Goal: Find specific page/section: Find specific page/section

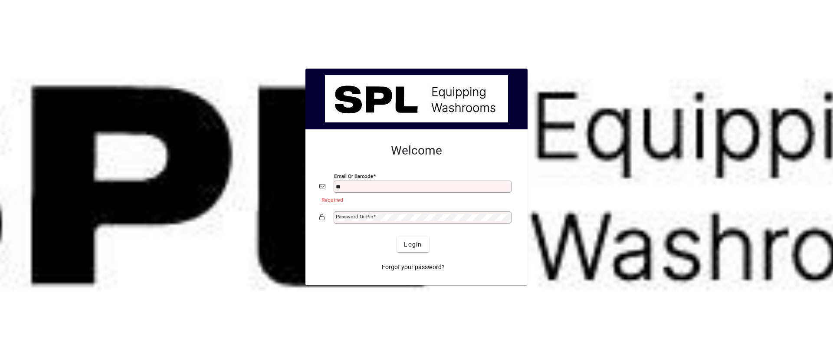
type input "**********"
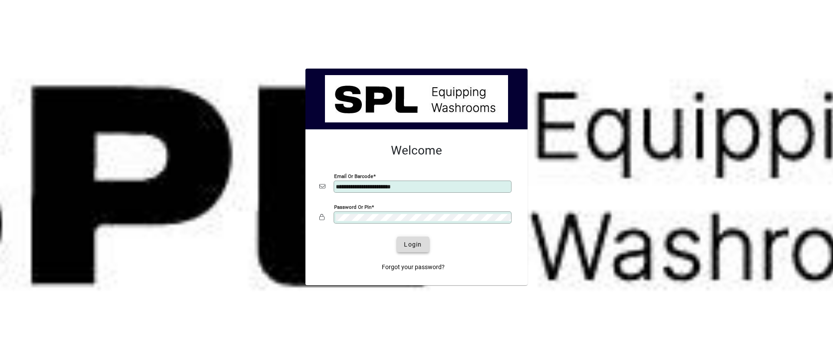
click at [420, 241] on span "Login" at bounding box center [413, 244] width 18 height 9
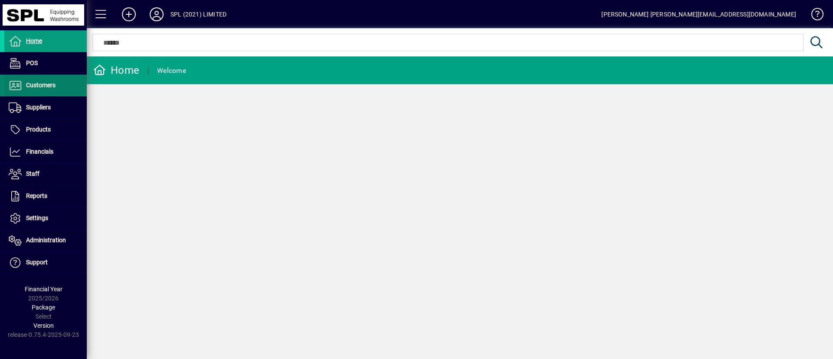
click at [47, 85] on span "Customers" at bounding box center [40, 85] width 29 height 7
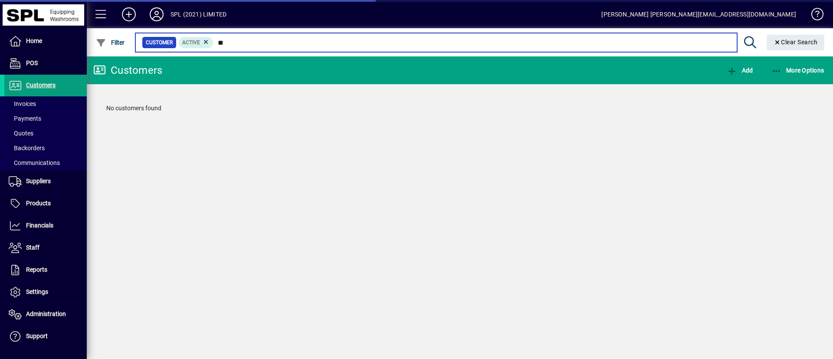
type input "*"
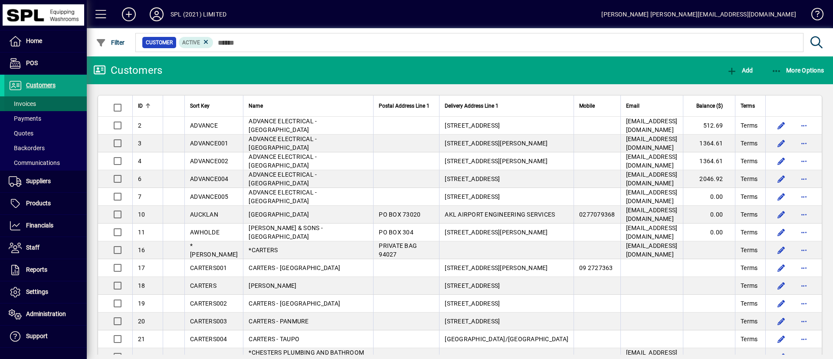
click at [35, 104] on span "Invoices" at bounding box center [22, 103] width 27 height 7
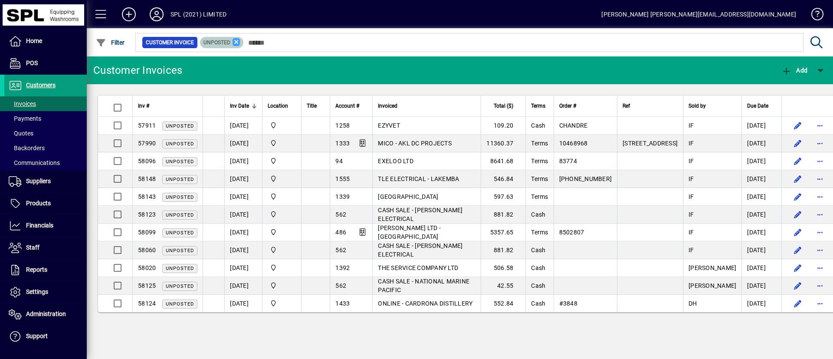
click at [237, 41] on icon at bounding box center [236, 42] width 8 height 8
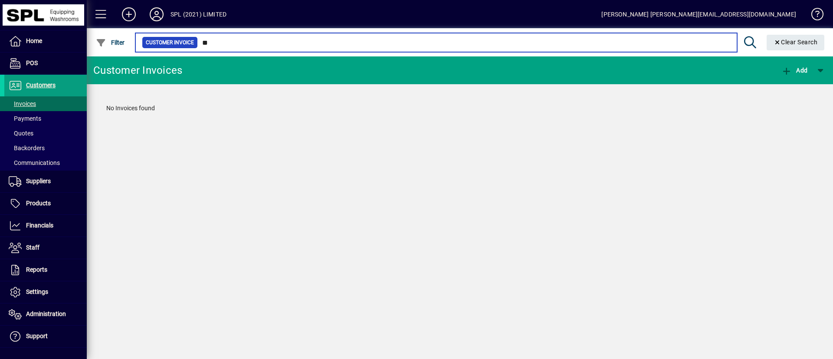
type input "*"
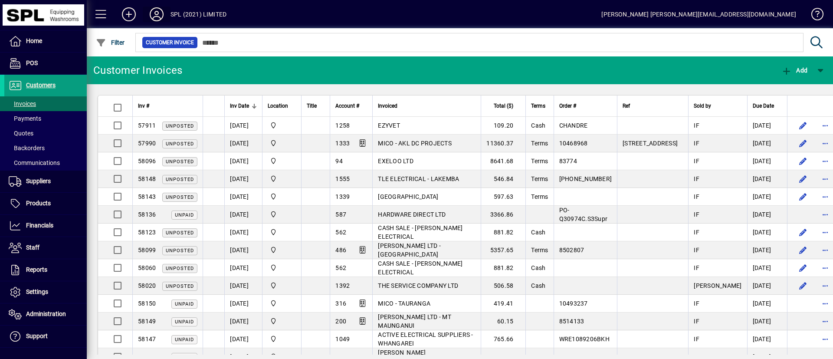
click at [158, 11] on icon at bounding box center [156, 14] width 17 height 14
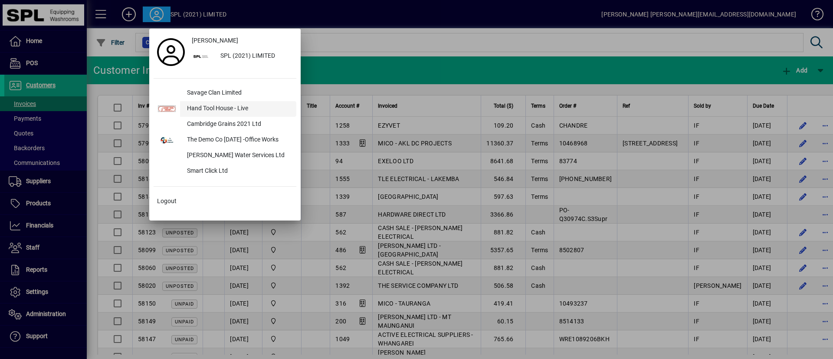
click at [216, 106] on div "Hand Tool House - Live" at bounding box center [238, 109] width 116 height 16
